Goal: Check status

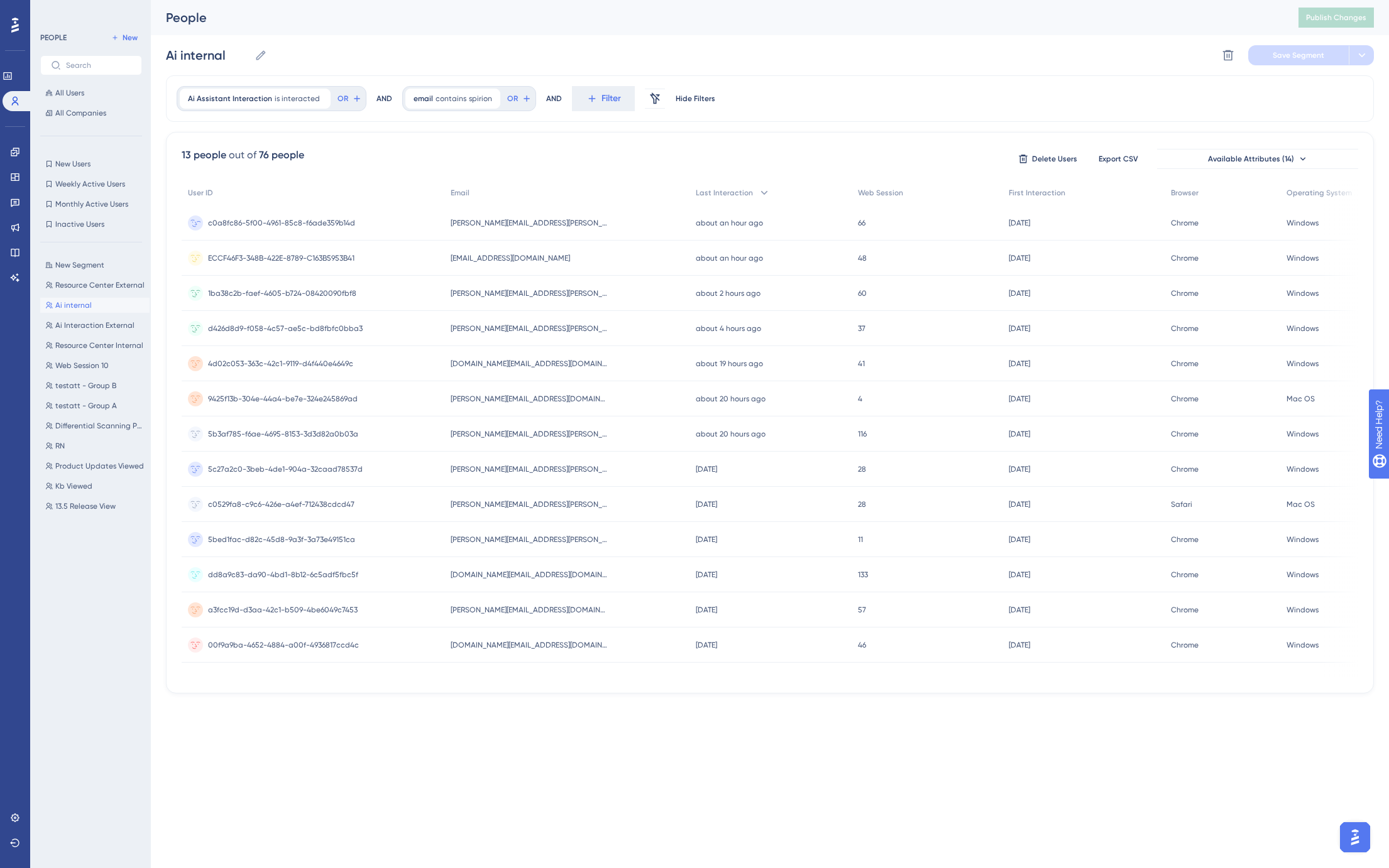
click at [812, 78] on div "Ai Assistant Interaction is interacted Remove OR AND email contains spirion spi…" at bounding box center [770, 98] width 1208 height 46
click at [69, 93] on span "All Users" at bounding box center [69, 93] width 29 height 10
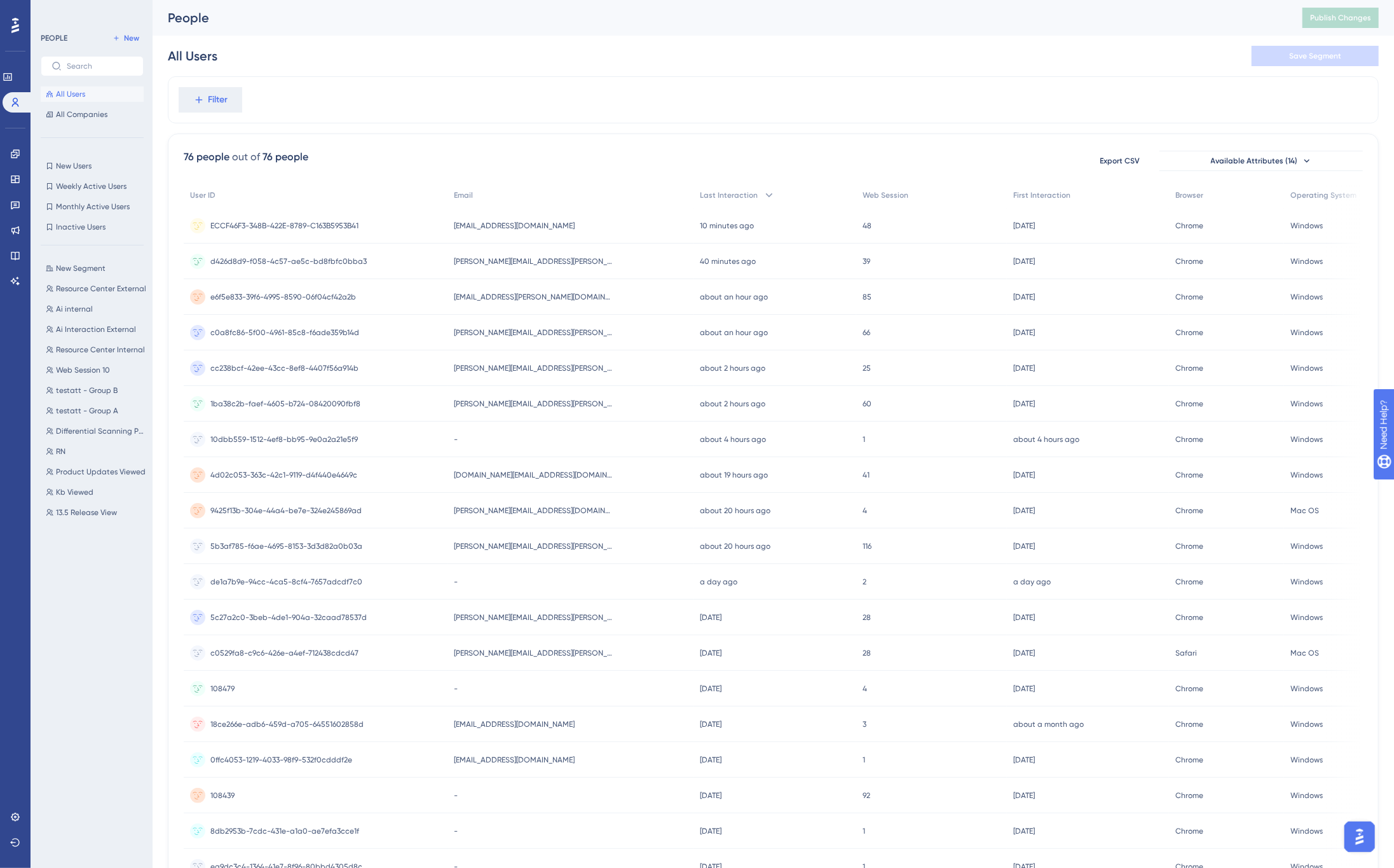
click at [567, 66] on div "All Users Save Segment" at bounding box center [773, 56] width 1211 height 41
click at [18, 284] on icon at bounding box center [15, 281] width 9 height 8
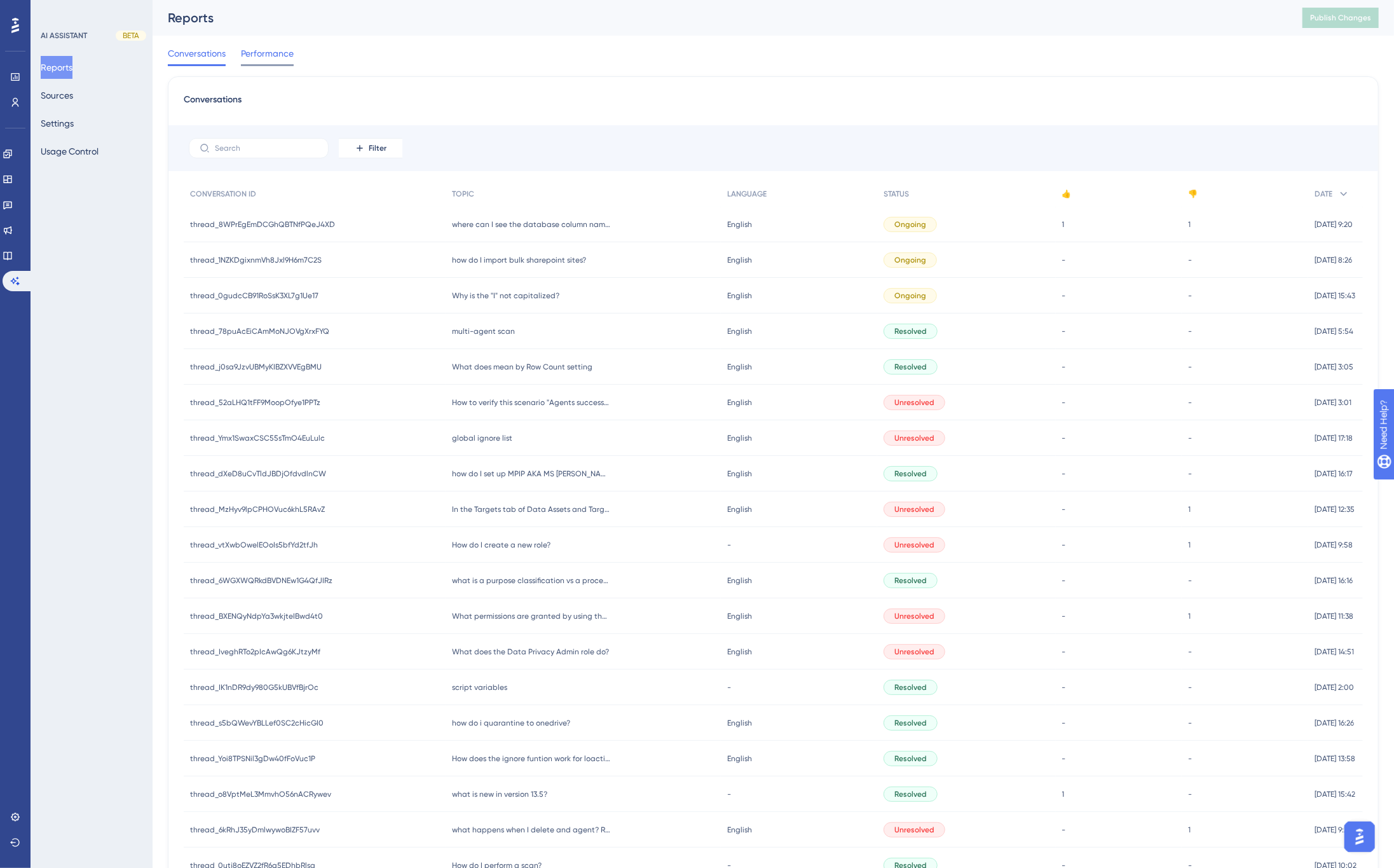
click at [256, 53] on span "Performance" at bounding box center [267, 53] width 53 height 15
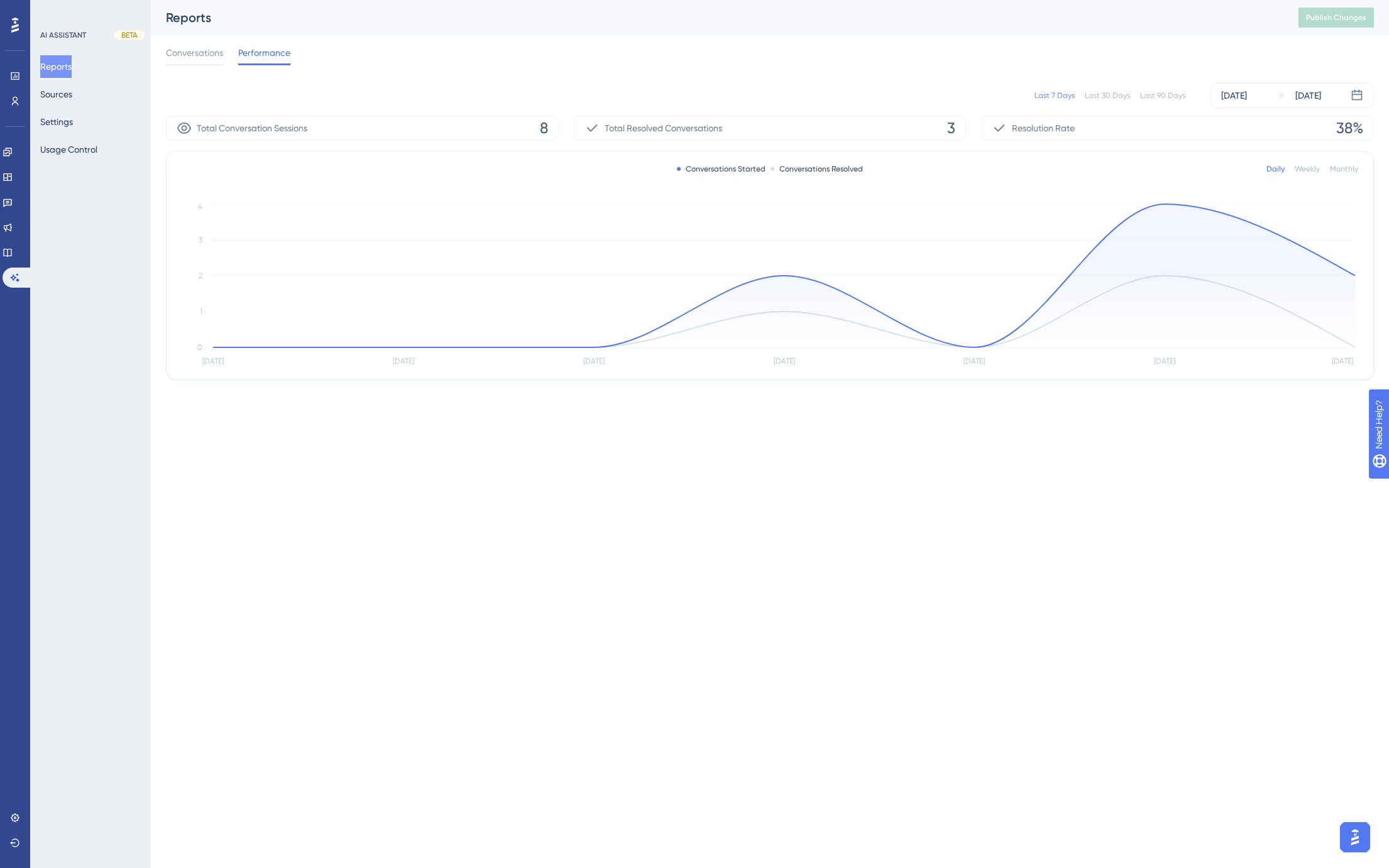
click at [1167, 94] on div "Last 90 Days" at bounding box center [1163, 95] width 46 height 10
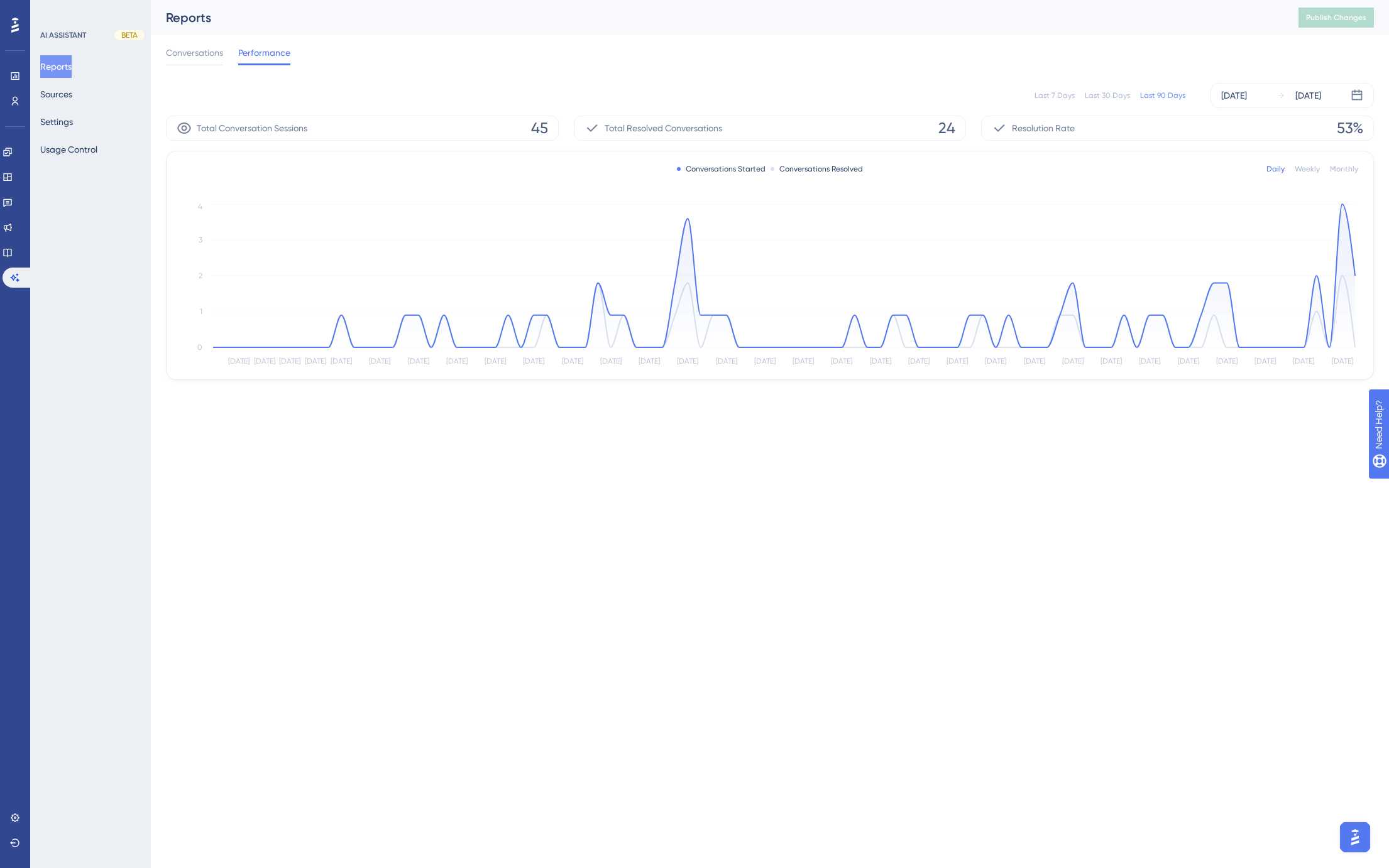
click at [764, 41] on div "Conversations Performance" at bounding box center [770, 55] width 1208 height 40
